Goal: Register for event/course

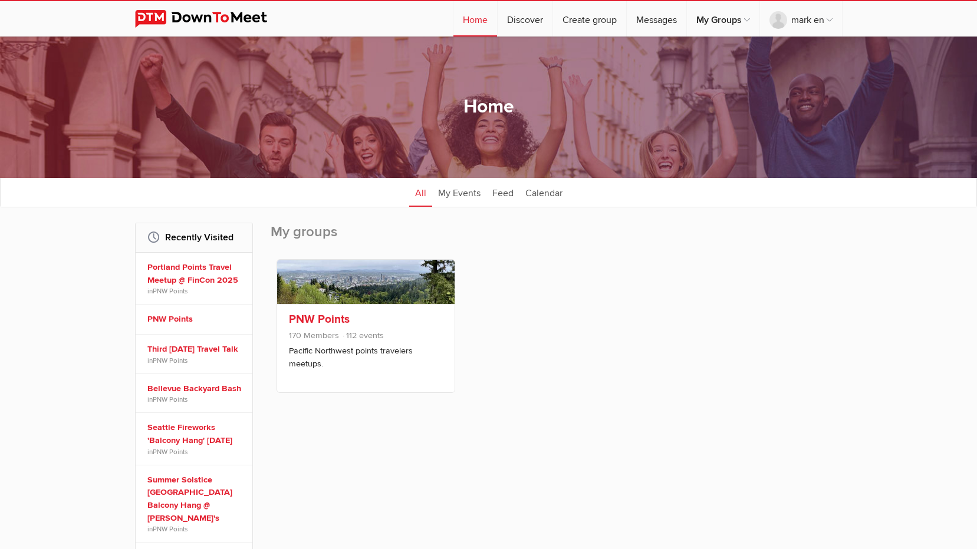
click at [321, 320] on link "PNW Points" at bounding box center [319, 319] width 61 height 14
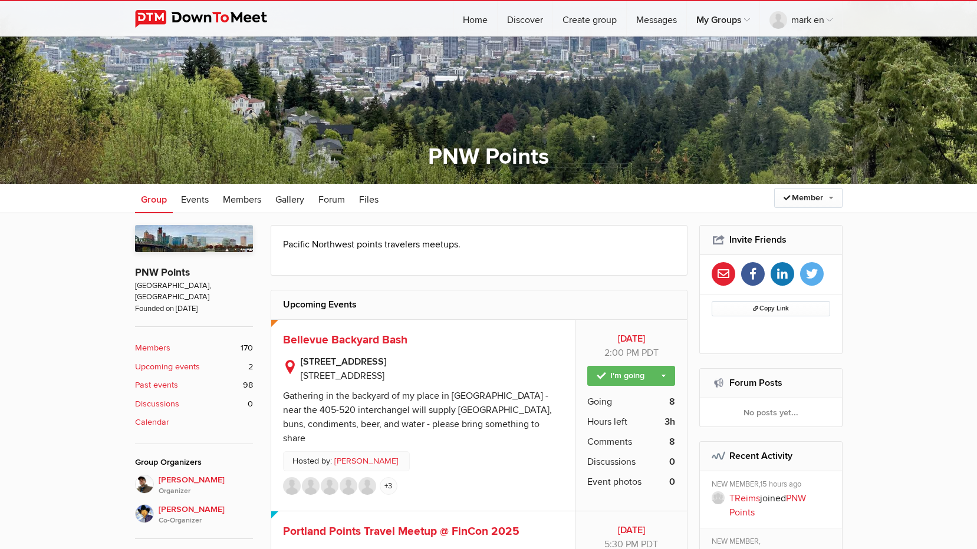
scroll to position [118, 0]
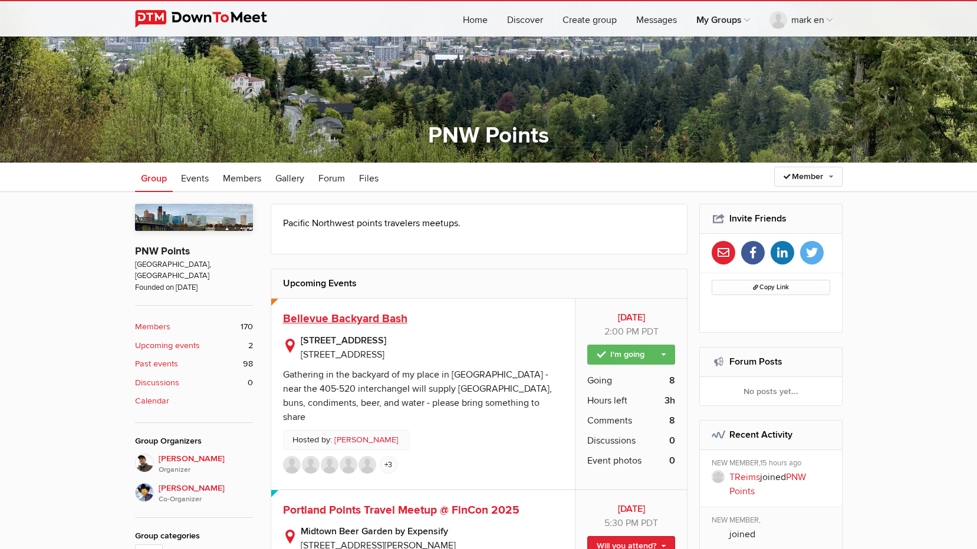
click at [344, 317] on span "Bellevue Backyard Bash" at bounding box center [345, 319] width 124 height 14
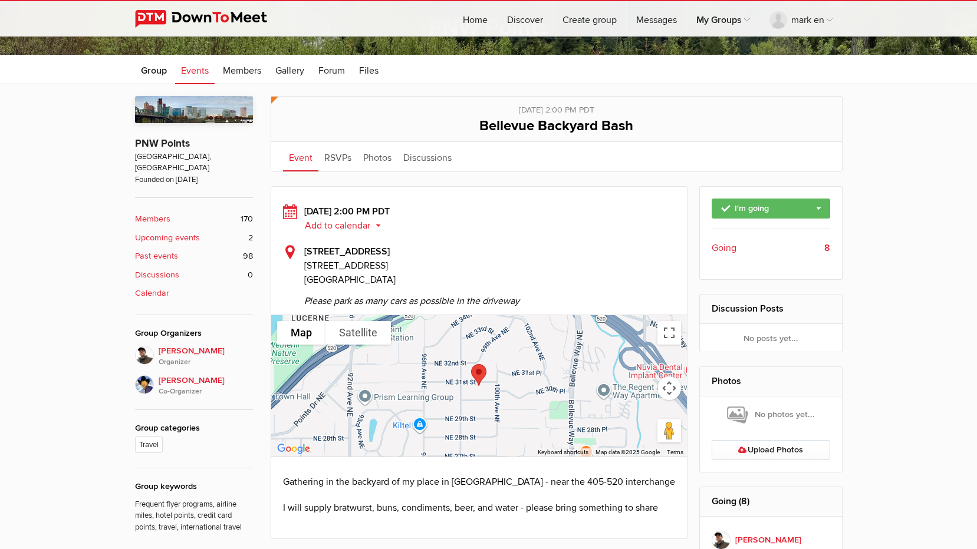
scroll to position [236, 0]
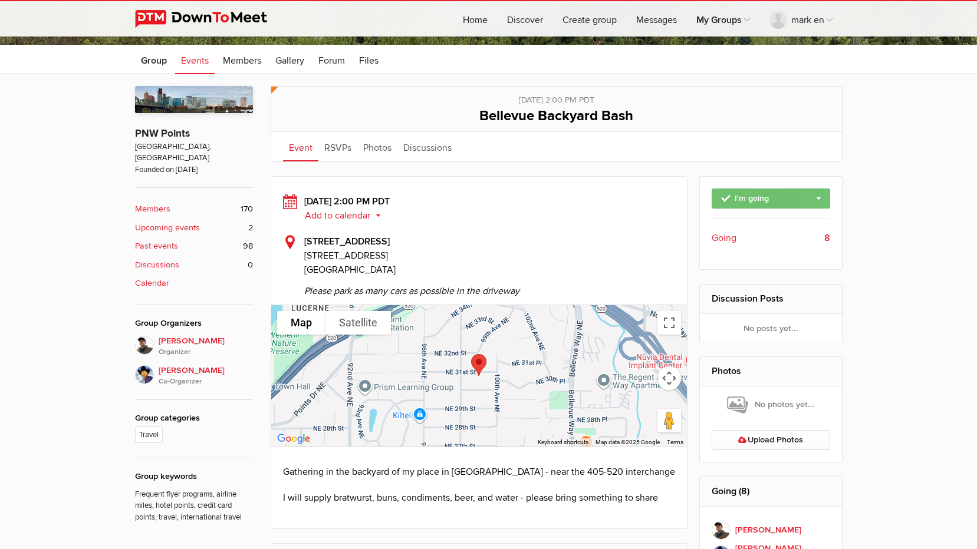
click at [821, 200] on link "I'm going" at bounding box center [770, 199] width 118 height 20
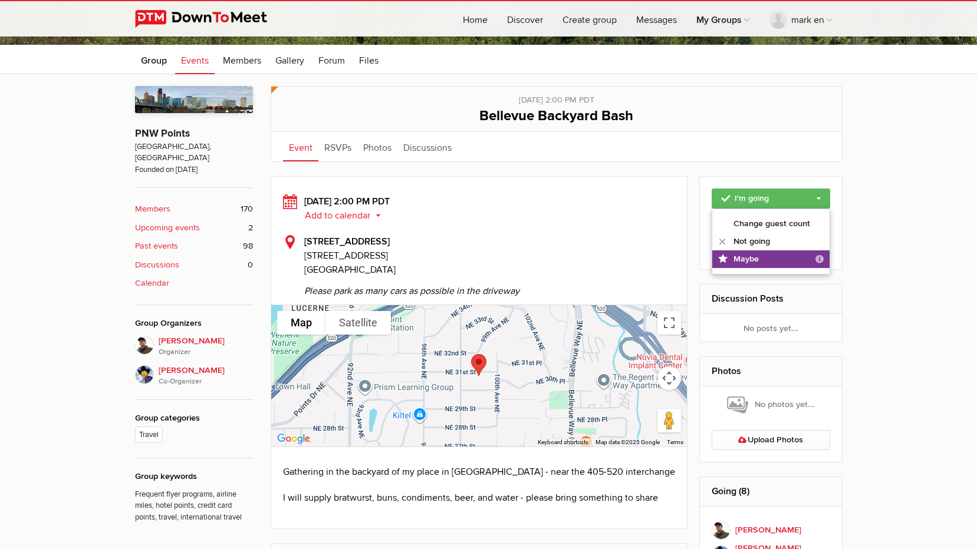
click at [758, 254] on link "Maybe "Maybe" doesn't reserve your spot. It allows you to follow the event; you…" at bounding box center [770, 260] width 117 height 18
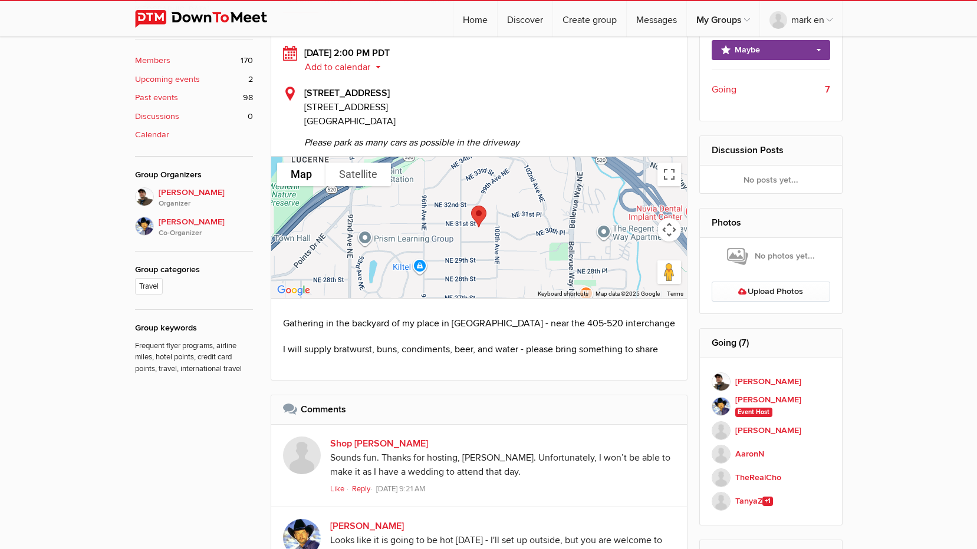
scroll to position [354, 0]
